Goal: Information Seeking & Learning: Find specific fact

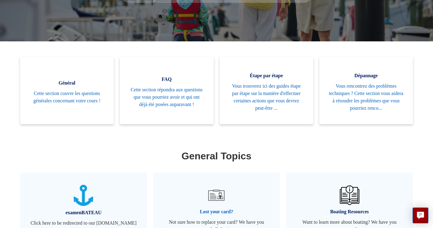
scroll to position [166, 0]
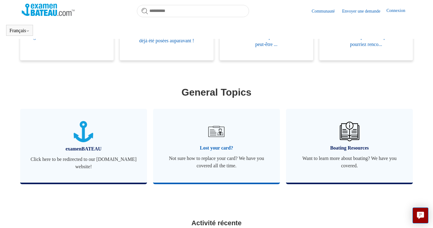
click at [220, 135] on img at bounding box center [216, 130] width 21 height 21
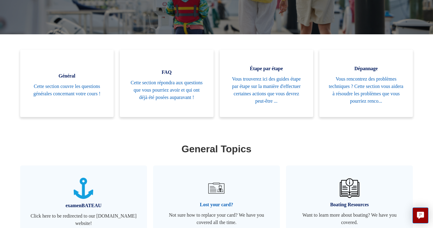
scroll to position [136, 0]
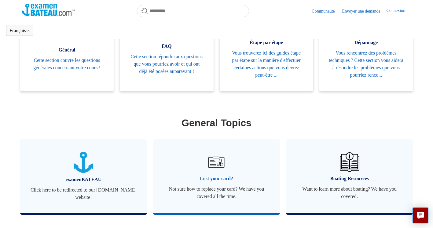
click at [215, 181] on span "Lost your card?" at bounding box center [216, 178] width 109 height 7
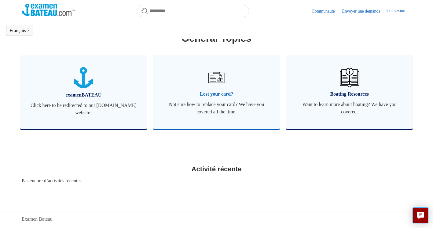
scroll to position [230, 0]
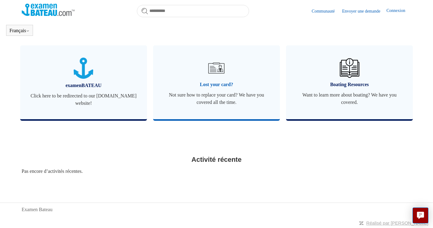
click at [203, 102] on span "Not sure how to replace your card? We have you covered all the time." at bounding box center [216, 98] width 109 height 15
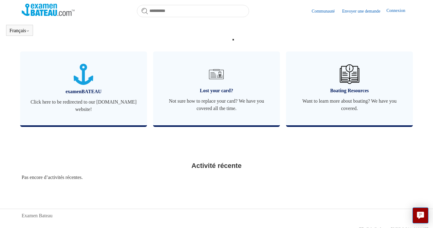
scroll to position [228, 0]
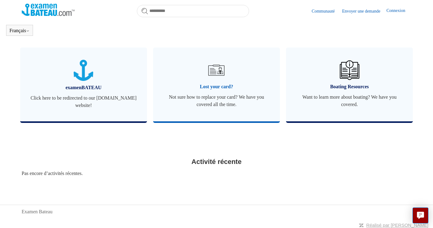
click at [213, 94] on span "Not sure how to replace your card? We have you covered all the time." at bounding box center [216, 100] width 109 height 15
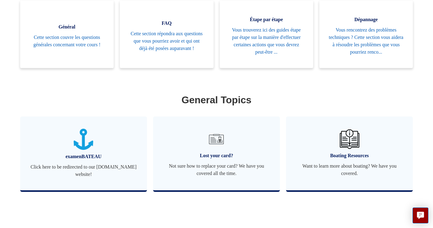
scroll to position [228, 0]
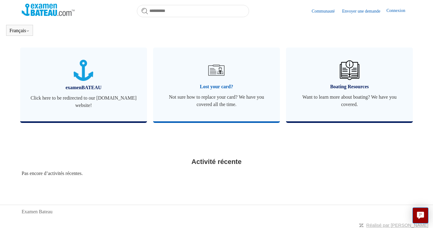
click at [209, 101] on span "Not sure how to replace your card? We have you covered all the time." at bounding box center [216, 100] width 109 height 15
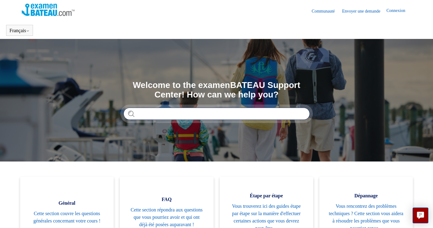
click at [170, 117] on input "Rechercher" at bounding box center [217, 113] width 187 height 12
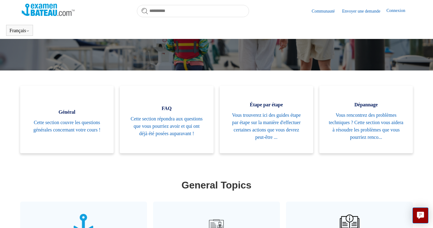
scroll to position [61, 0]
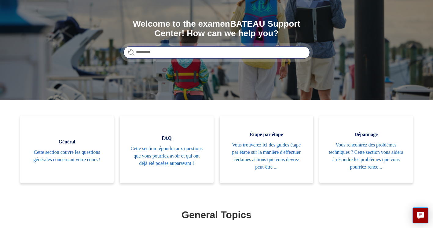
type input "*********"
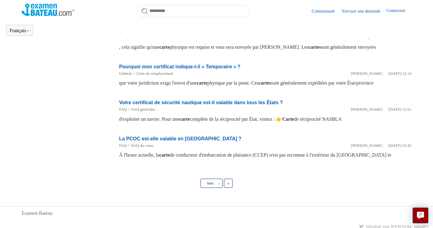
scroll to position [296, 0]
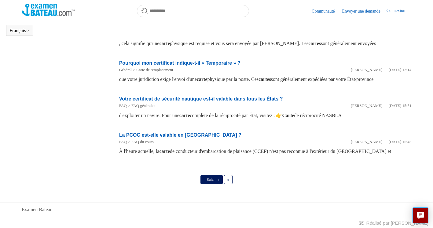
click at [218, 177] on link "Suiv. ›" at bounding box center [212, 179] width 22 height 9
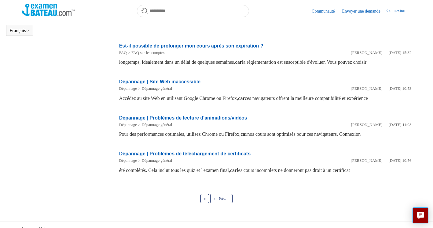
scroll to position [258, 0]
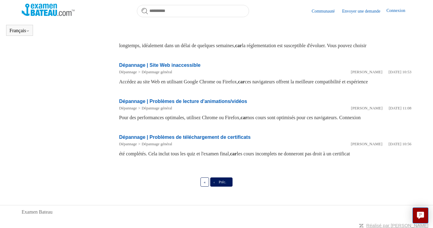
click at [226, 182] on span "Préc." at bounding box center [222, 182] width 7 height 4
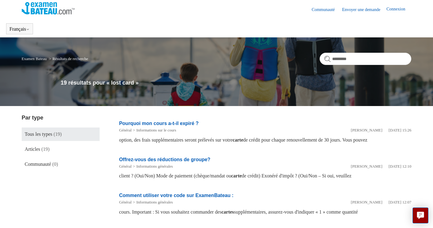
scroll to position [0, 0]
